Goal: Task Accomplishment & Management: Use online tool/utility

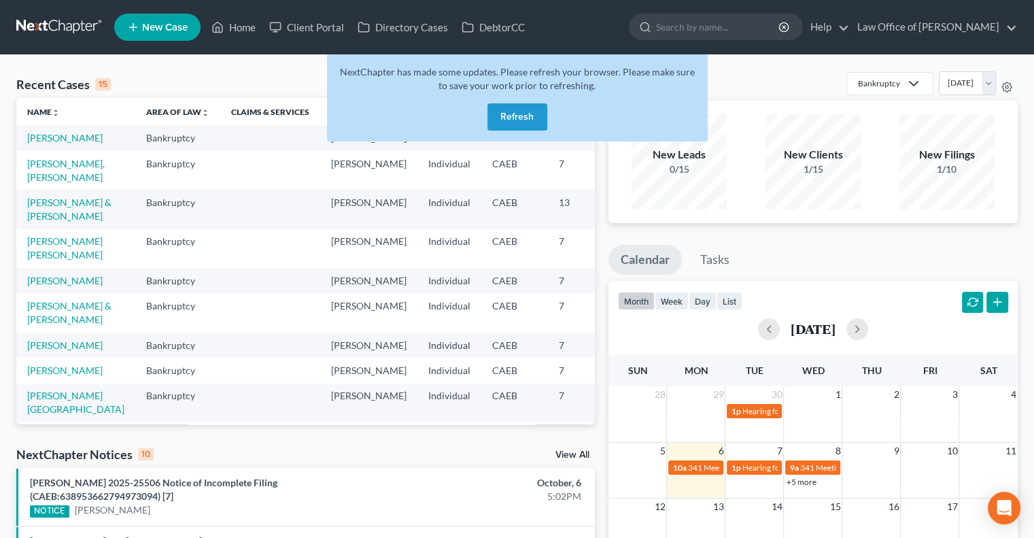
click at [508, 111] on button "Refresh" at bounding box center [517, 116] width 60 height 27
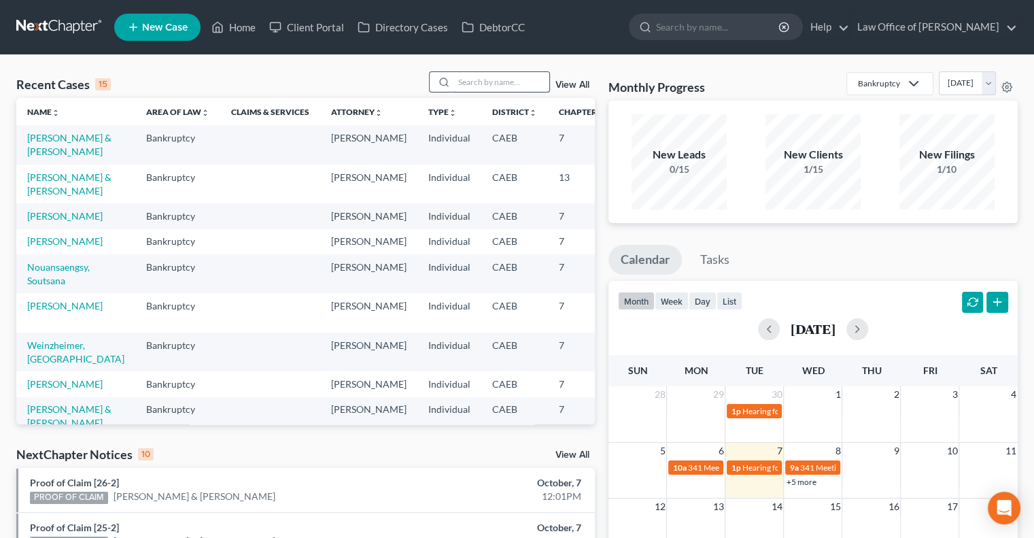
click at [487, 86] on input "search" at bounding box center [501, 82] width 95 height 20
type input "daniel"
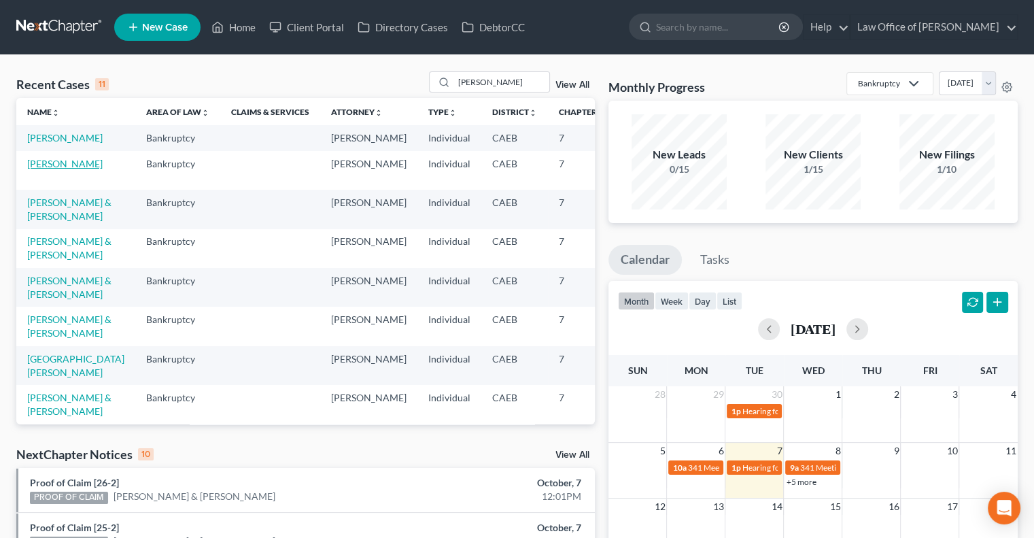
click at [49, 169] on link "Gutierrez, Daniel" at bounding box center [64, 164] width 75 height 12
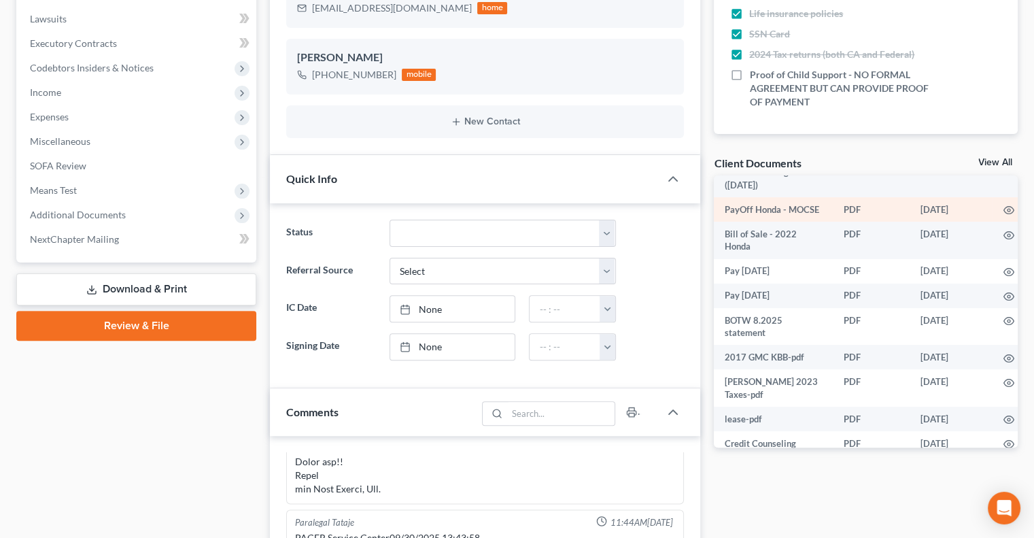
scroll to position [326, 0]
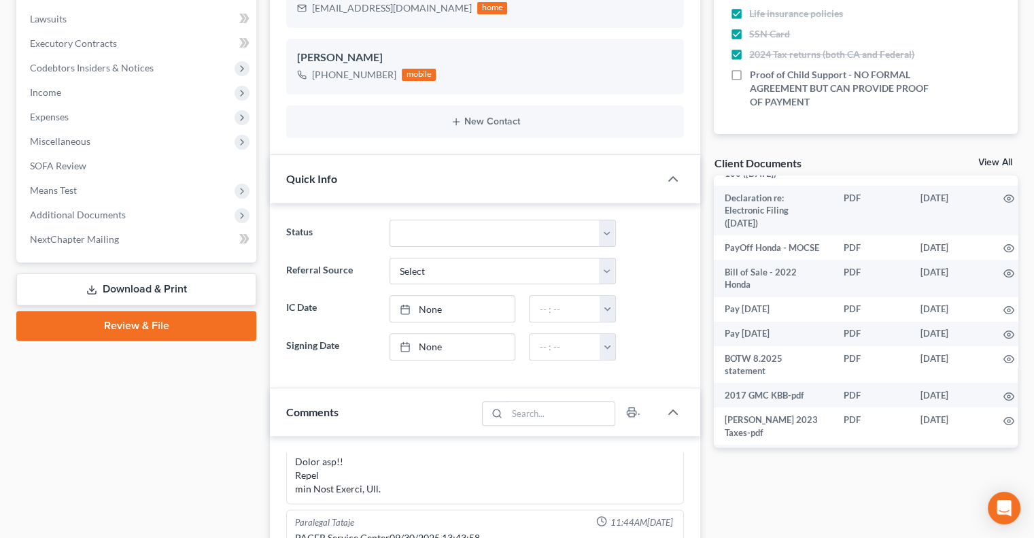
click at [988, 159] on link "View All" at bounding box center [995, 163] width 34 height 10
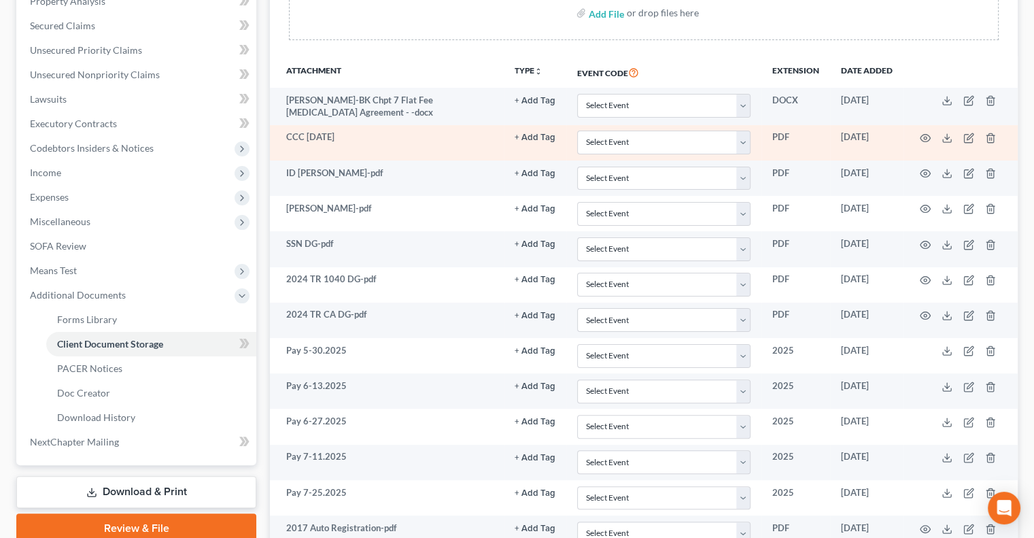
scroll to position [274, 0]
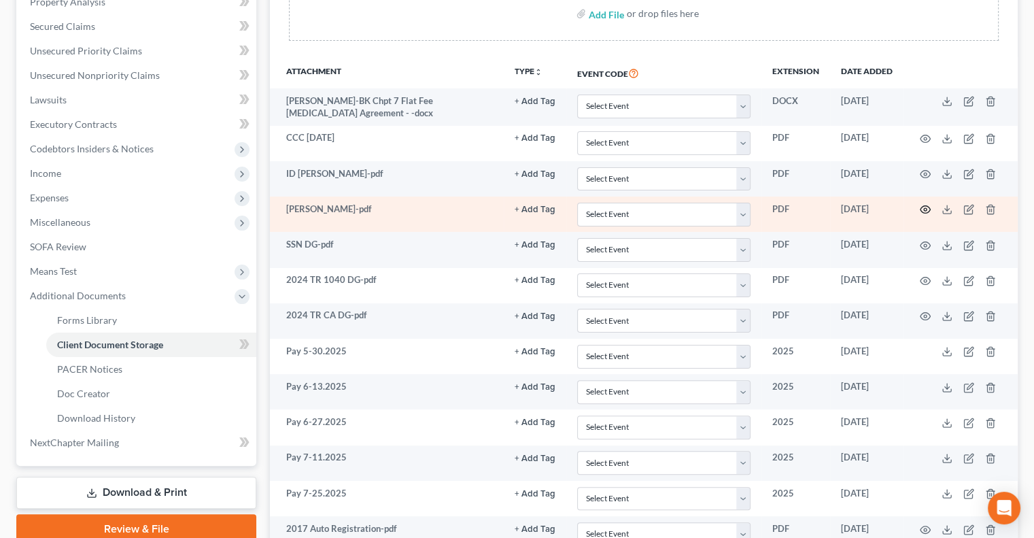
click at [924, 211] on icon "button" at bounding box center [924, 209] width 11 height 11
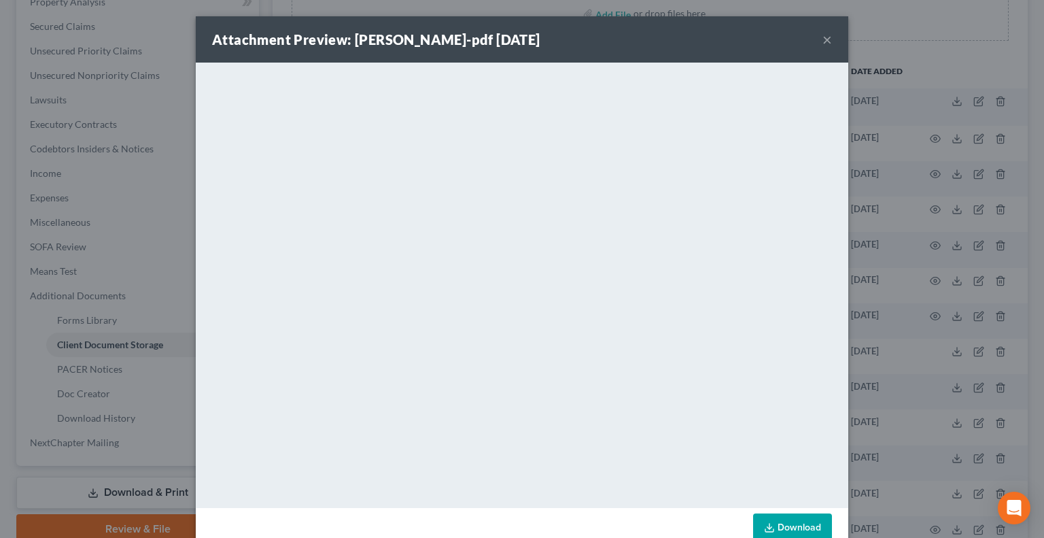
click at [822, 42] on button "×" at bounding box center [827, 39] width 10 height 16
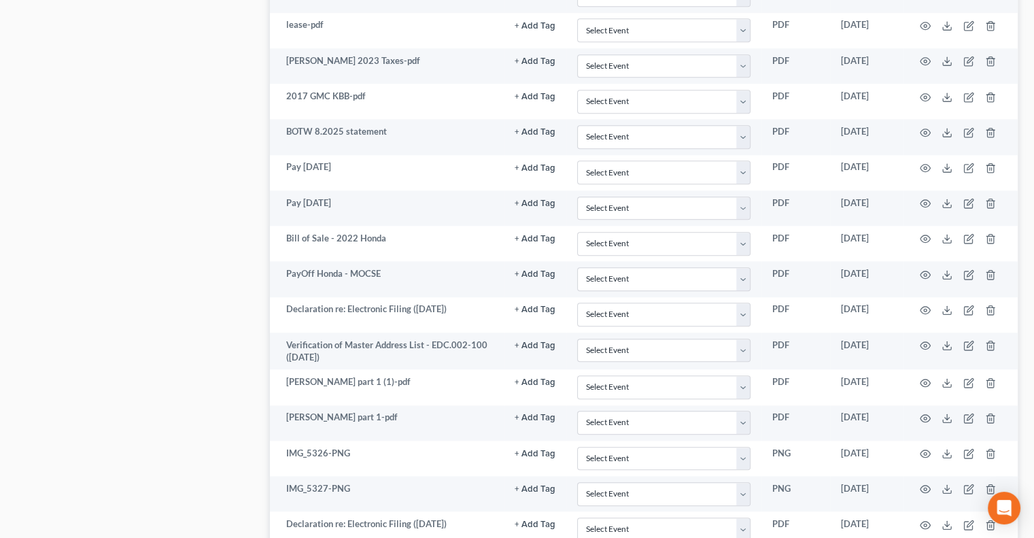
scroll to position [1309, 0]
